Goal: Transaction & Acquisition: Purchase product/service

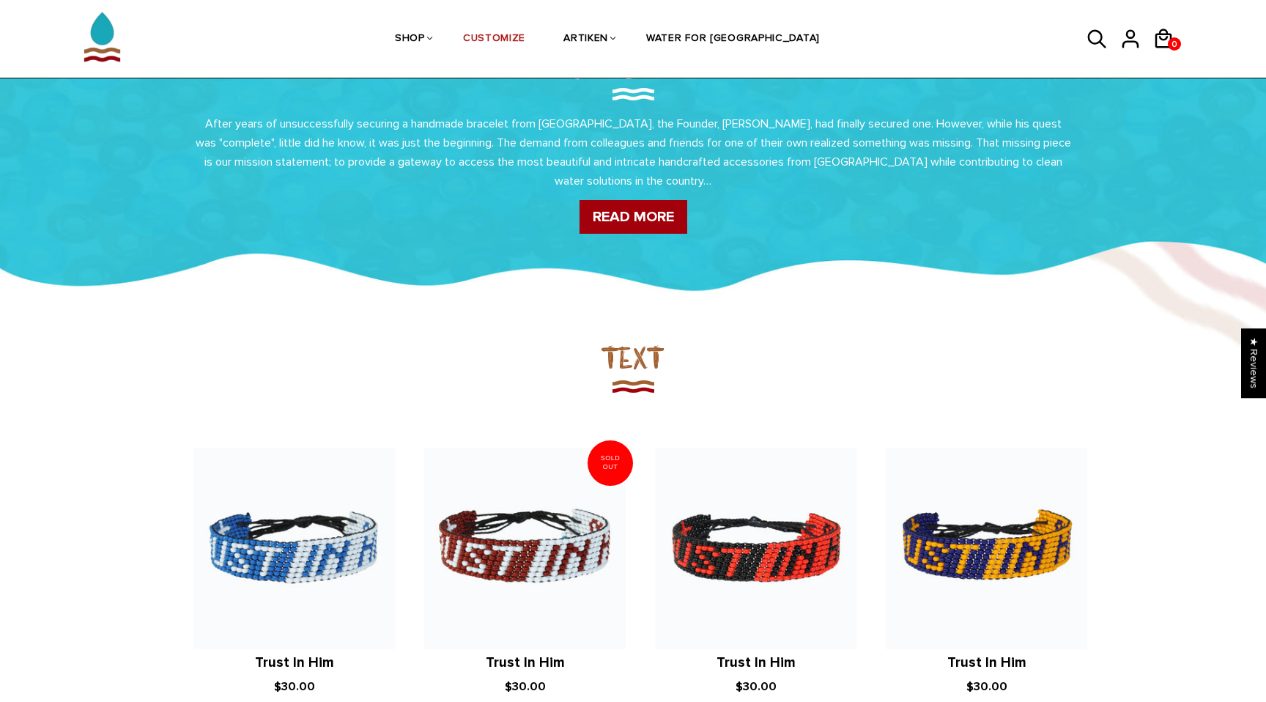
scroll to position [840, 0]
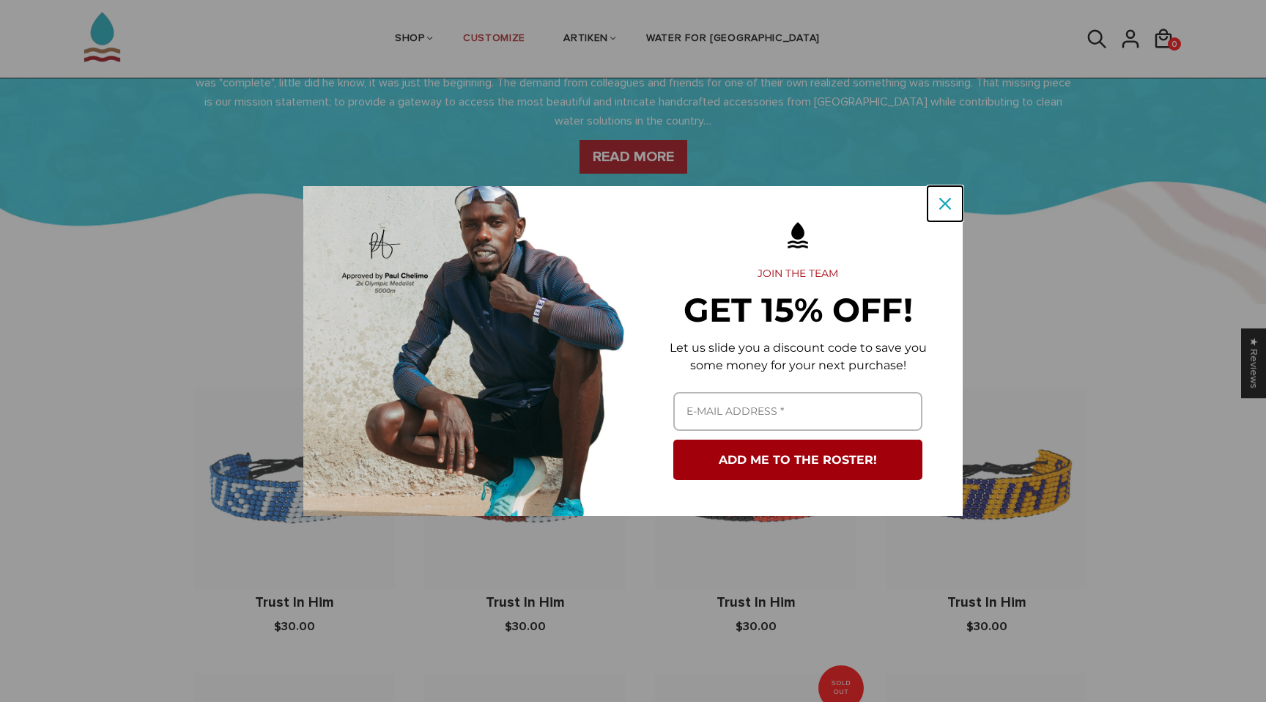
click at [948, 199] on icon "close icon" at bounding box center [945, 204] width 12 height 12
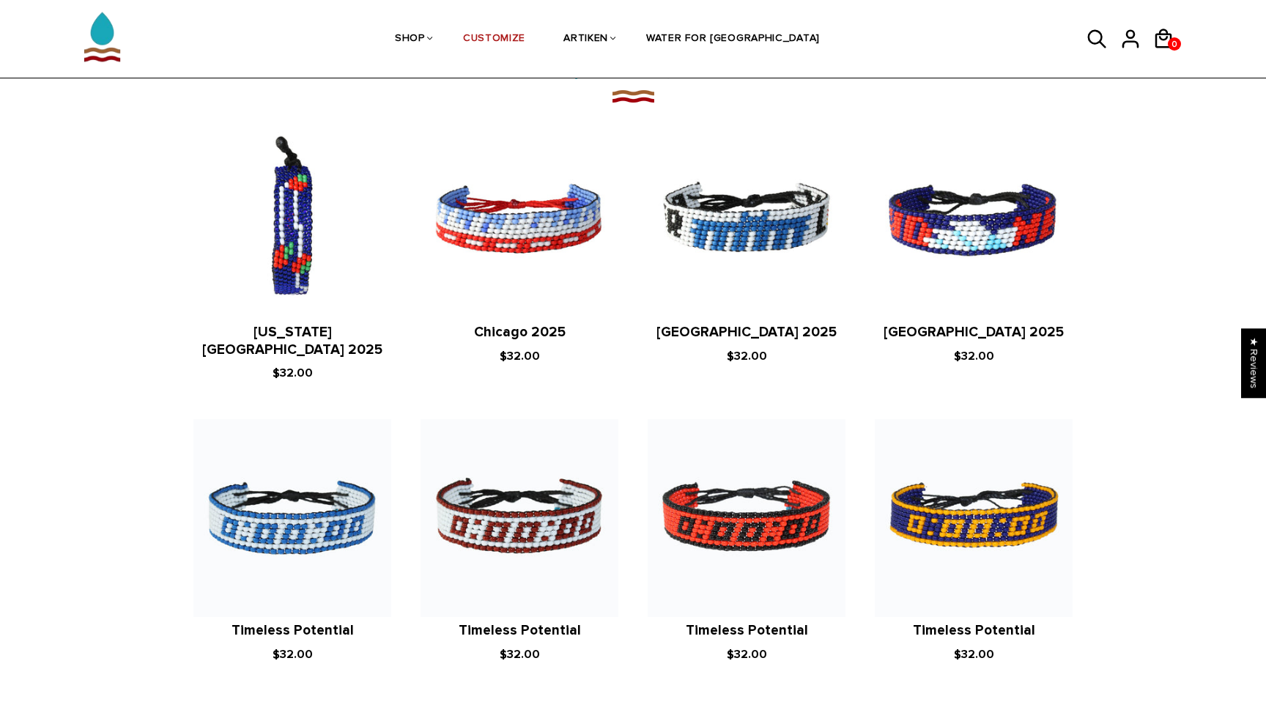
scroll to position [1446, 0]
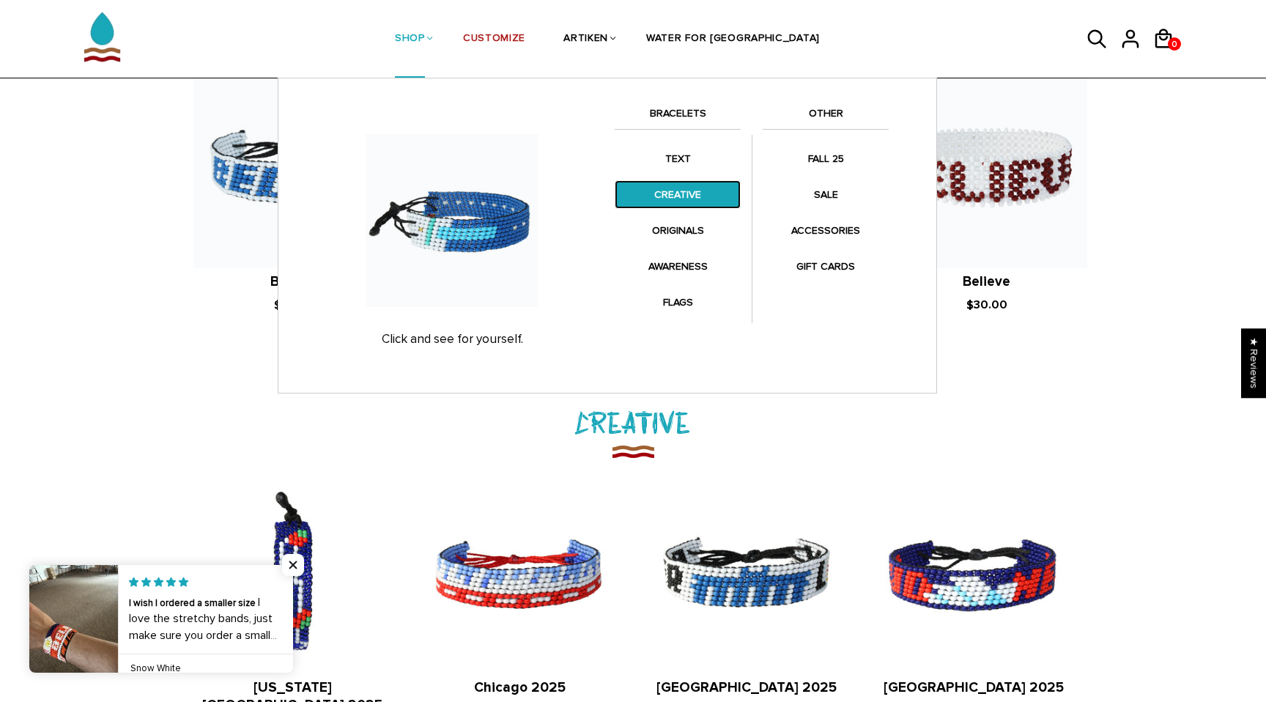
click at [680, 199] on link "CREATIVE" at bounding box center [678, 194] width 126 height 29
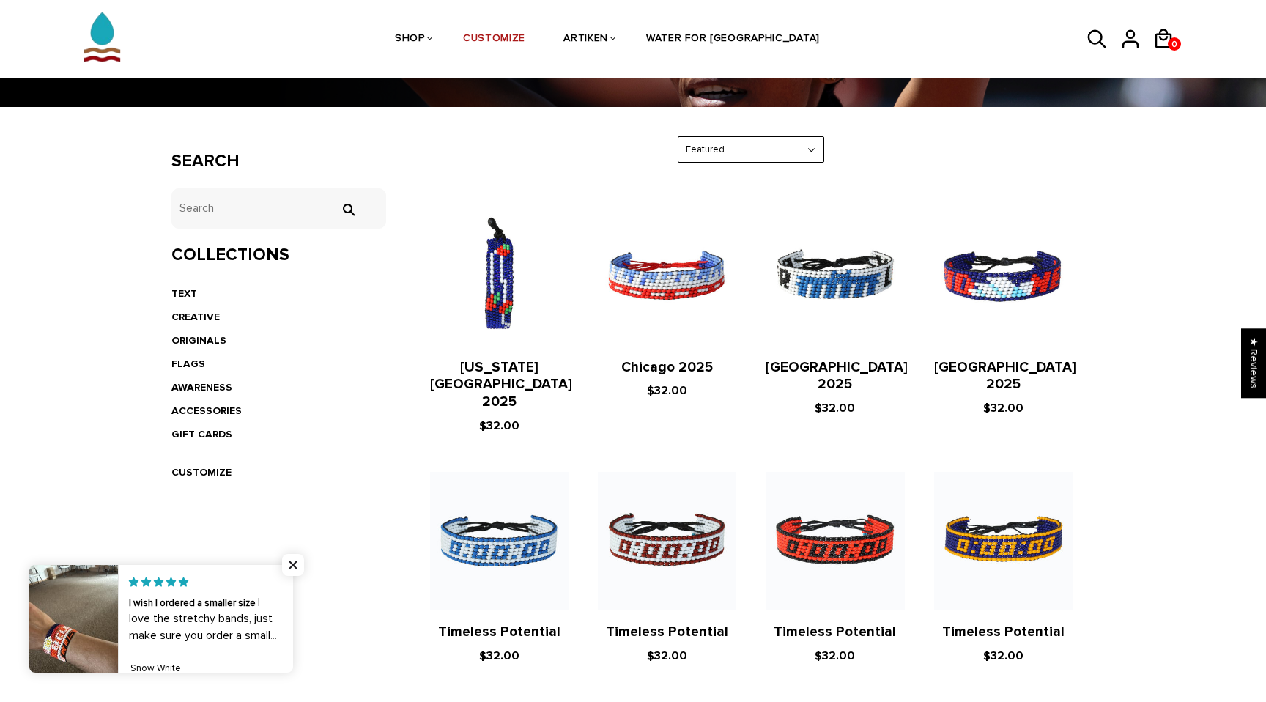
scroll to position [134, 0]
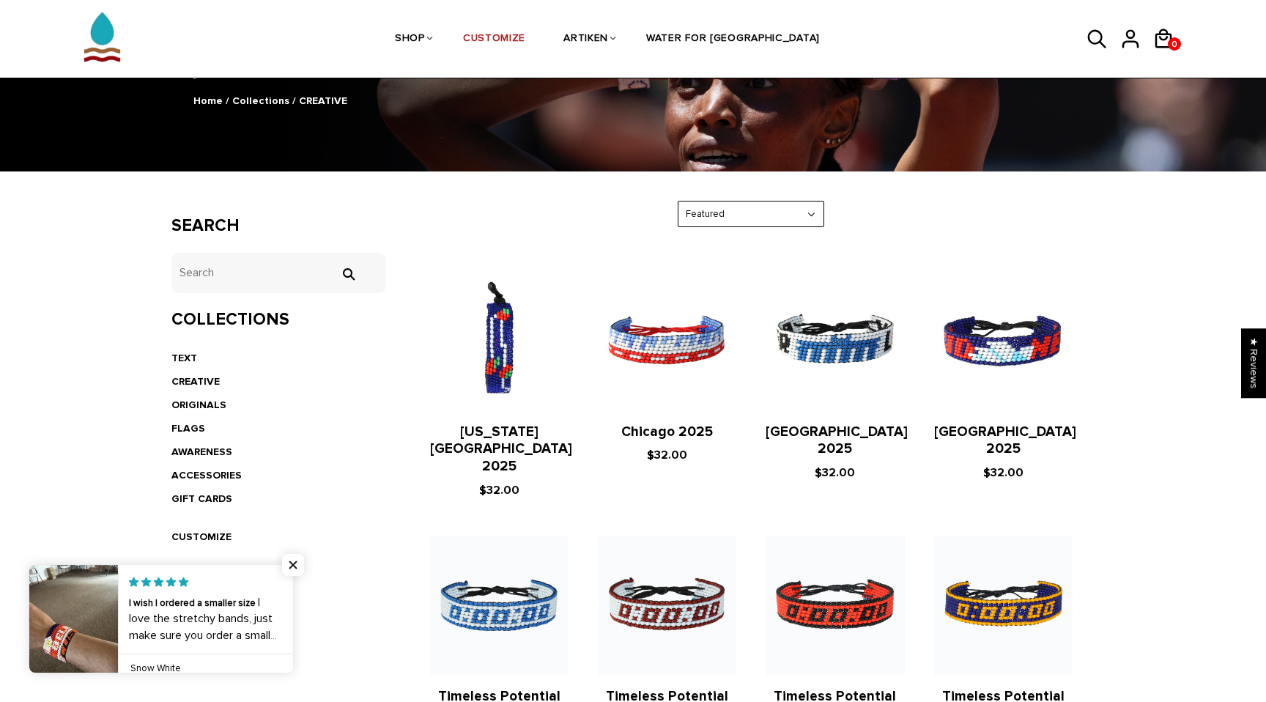
click at [732, 209] on select "Featured Best Selling $ Low to High $ High to Low Z-A A-Z Oldest to Newest Newe…" at bounding box center [750, 214] width 145 height 26
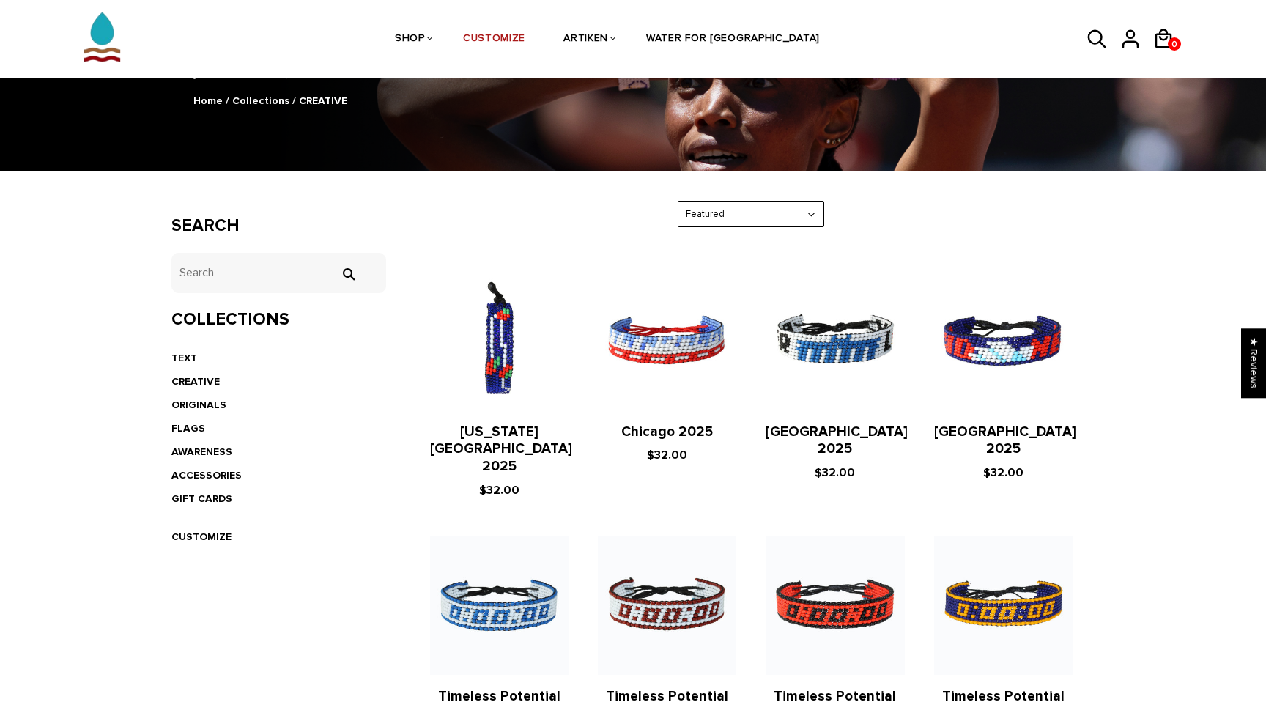
select select "created-descending"
click at [678, 201] on select "Featured Best Selling $ Low to High $ High to Low Z-A A-Z Oldest to Newest Newe…" at bounding box center [750, 214] width 145 height 26
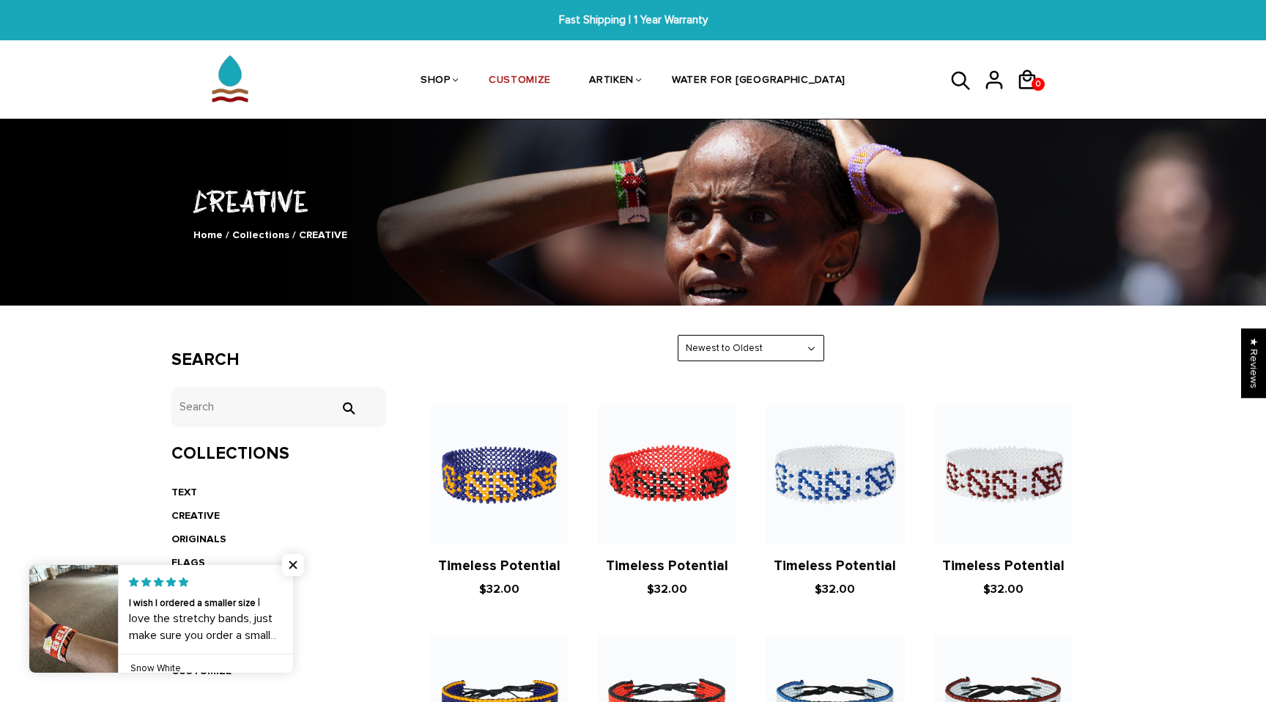
click at [733, 348] on select "Featured Best Selling $ Low to High $ High to Low Z-A A-Z Oldest to Newest Newe…" at bounding box center [750, 349] width 145 height 26
select select "price-descending"
click at [678, 336] on select "Featured Best Selling $ Low to High $ High to Low Z-A A-Z Oldest to Newest Newe…" at bounding box center [750, 349] width 145 height 26
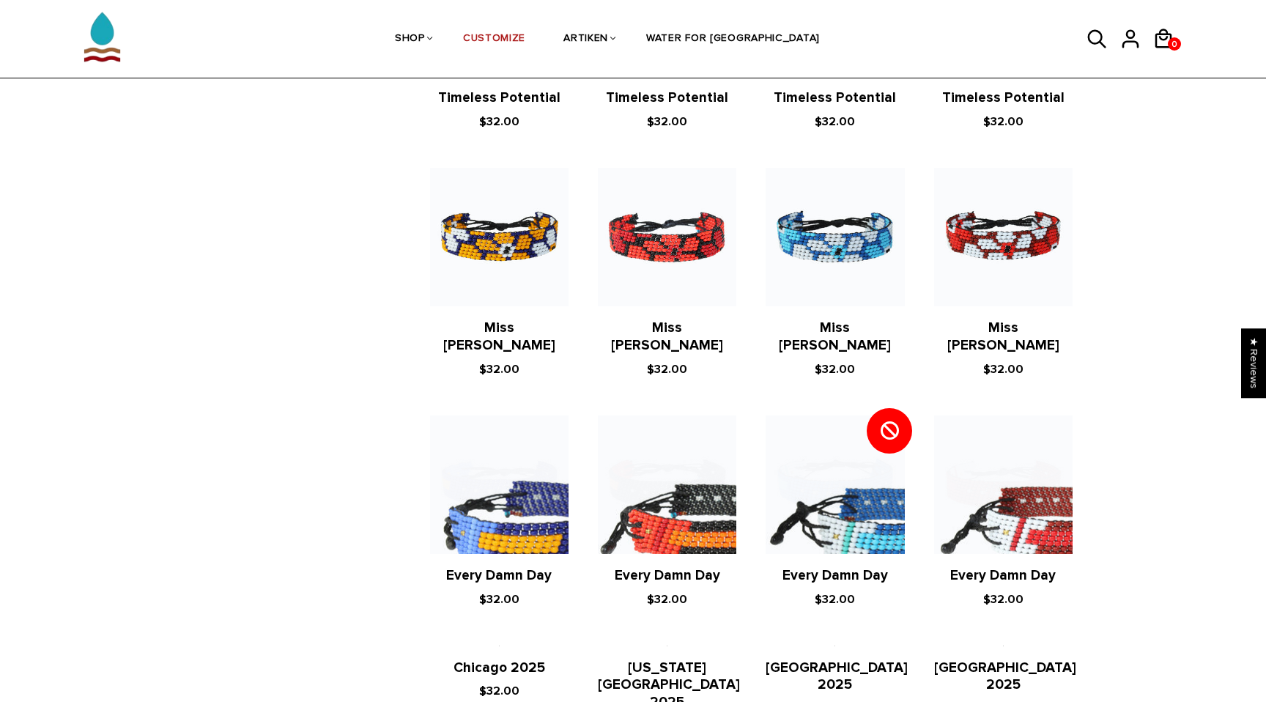
scroll to position [1098, 0]
